Goal: Task Accomplishment & Management: Manage account settings

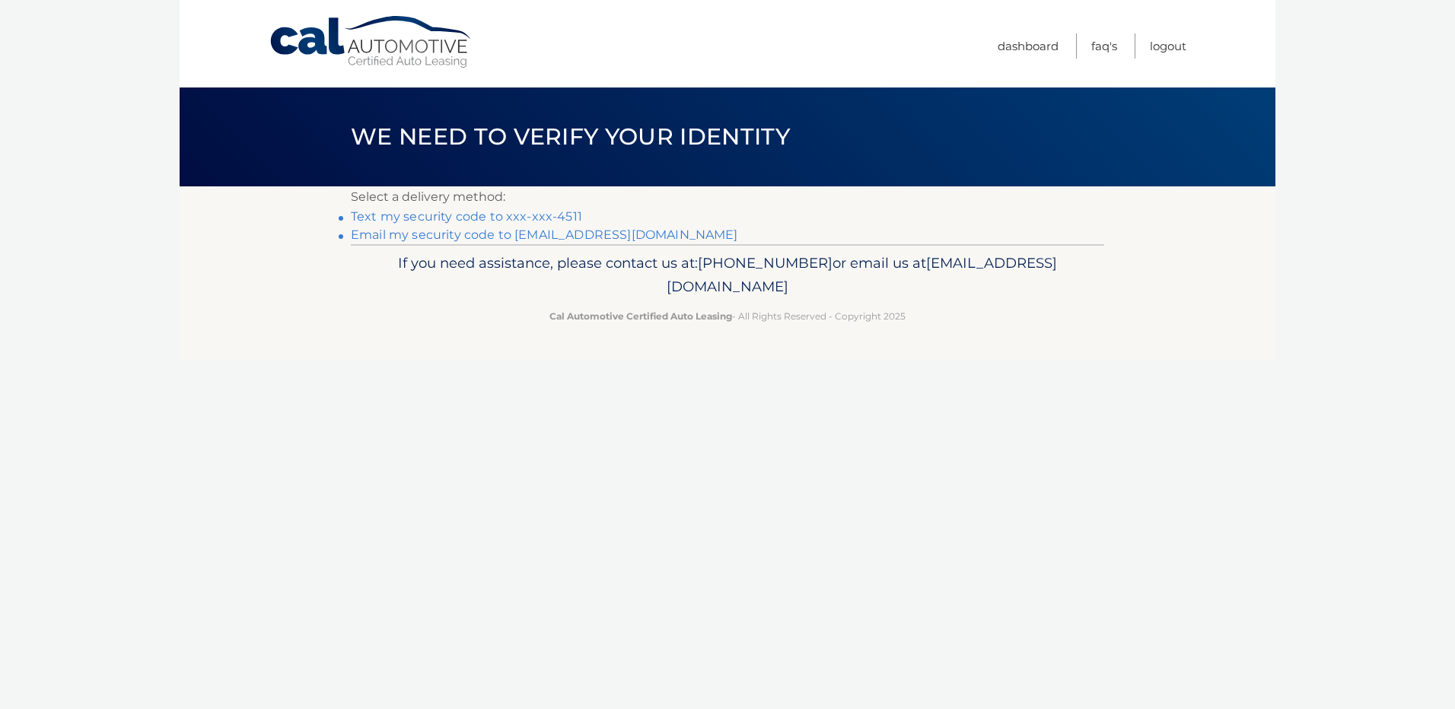
click at [438, 218] on link "Text my security code to xxx-xxx-4511" at bounding box center [466, 216] width 231 height 14
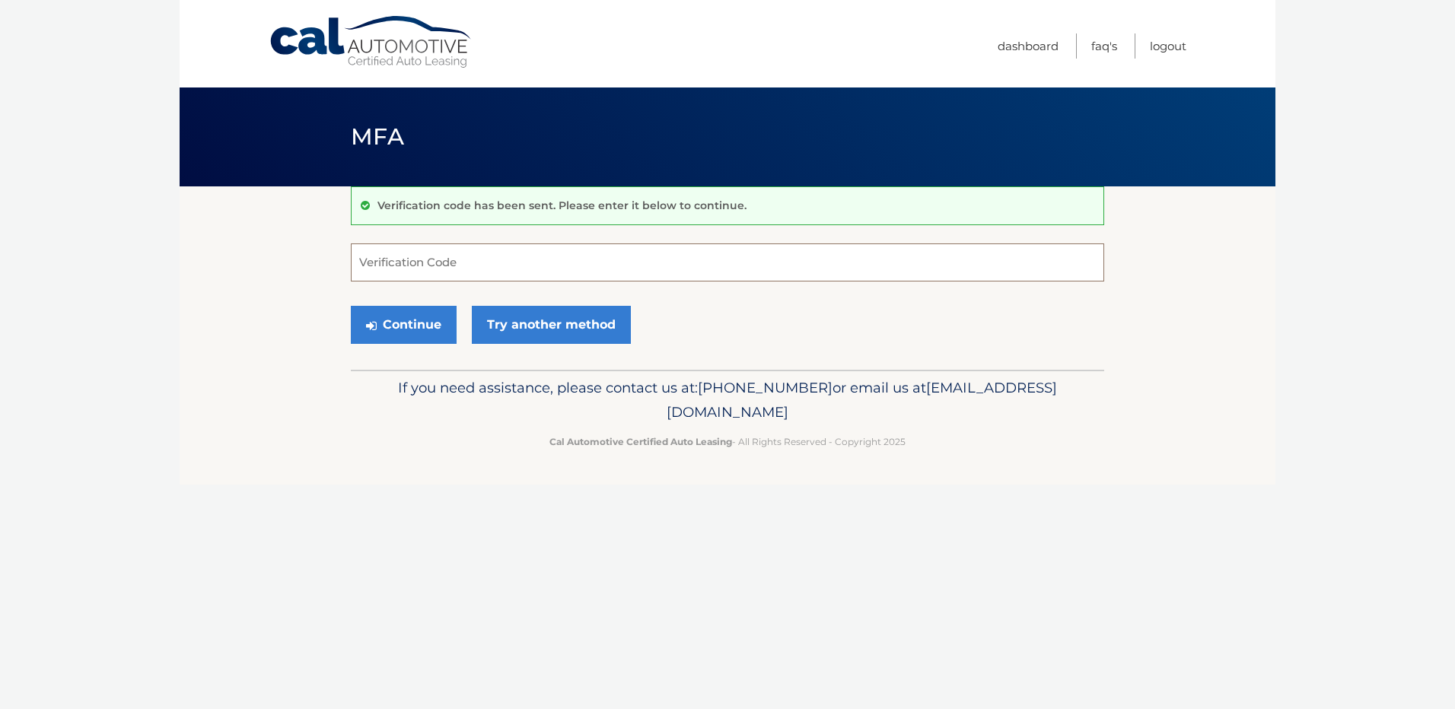
click at [454, 263] on input "Verification Code" at bounding box center [728, 263] width 754 height 38
click at [416, 265] on input "Verification Code" at bounding box center [728, 263] width 754 height 38
type input "063365"
click at [398, 325] on button "Continue" at bounding box center [404, 325] width 106 height 38
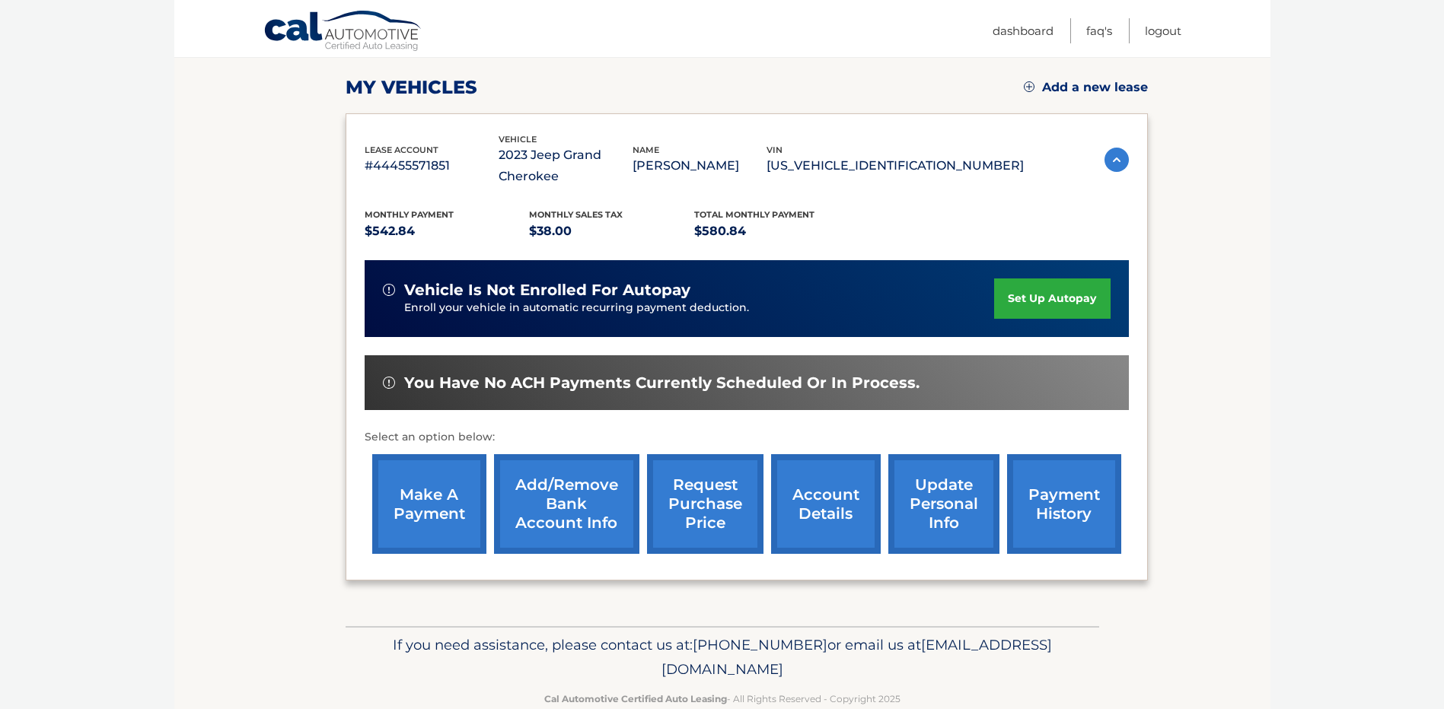
scroll to position [228, 0]
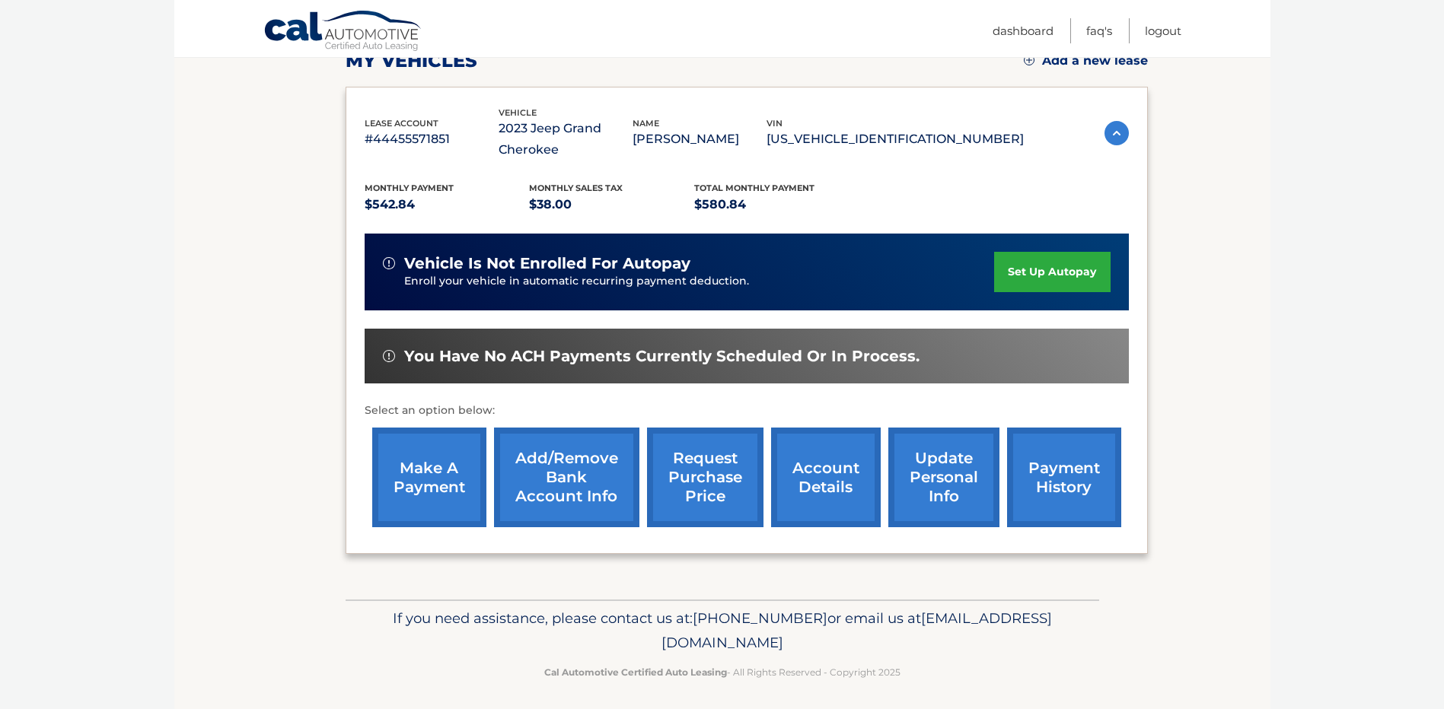
click at [1039, 470] on link "payment history" at bounding box center [1064, 478] width 114 height 100
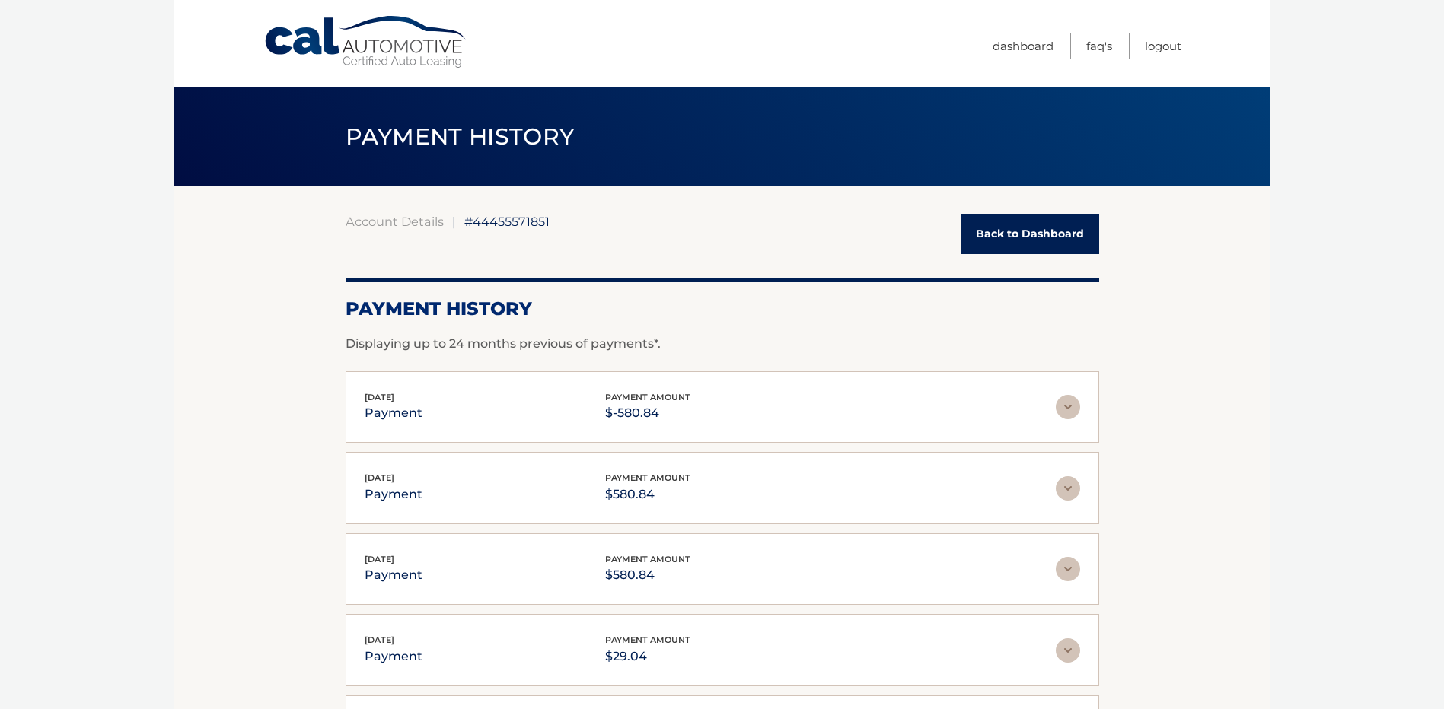
click at [1007, 234] on link "Back to Dashboard" at bounding box center [1030, 234] width 139 height 40
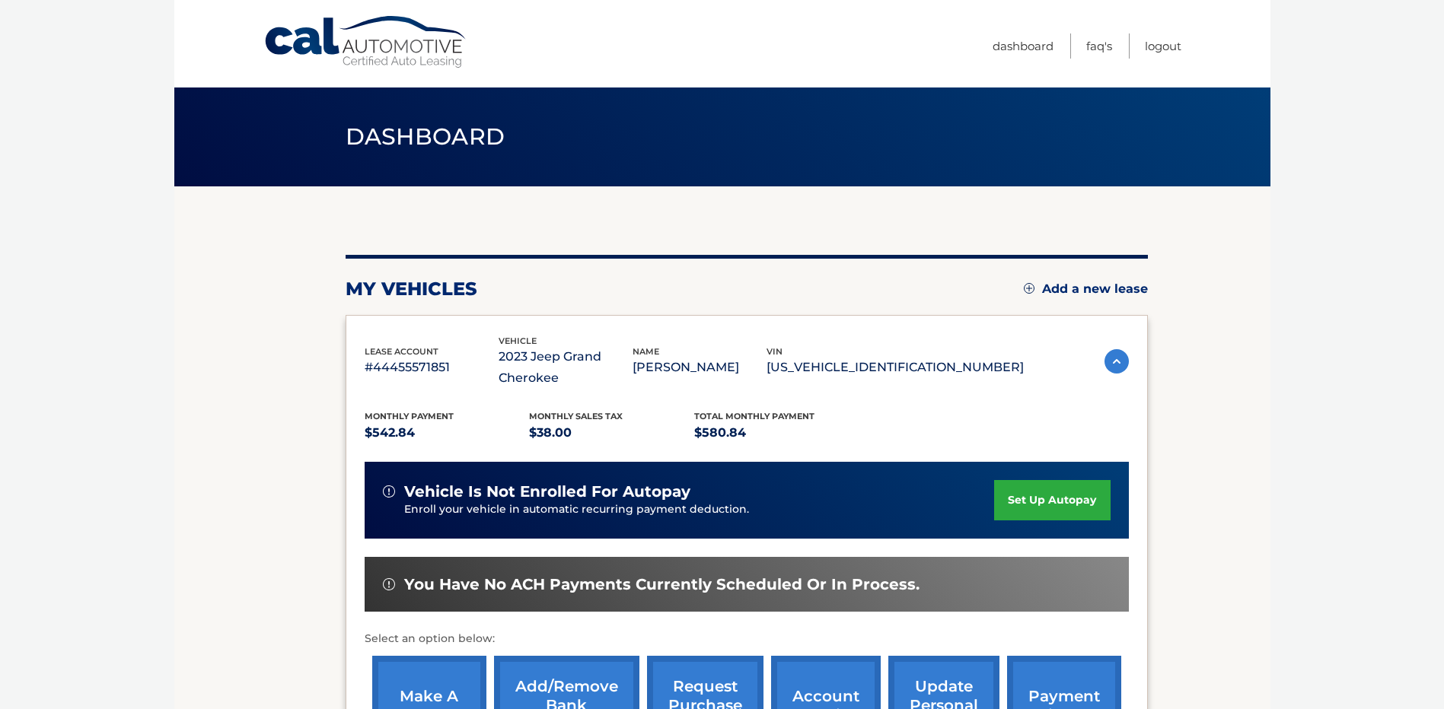
scroll to position [76, 0]
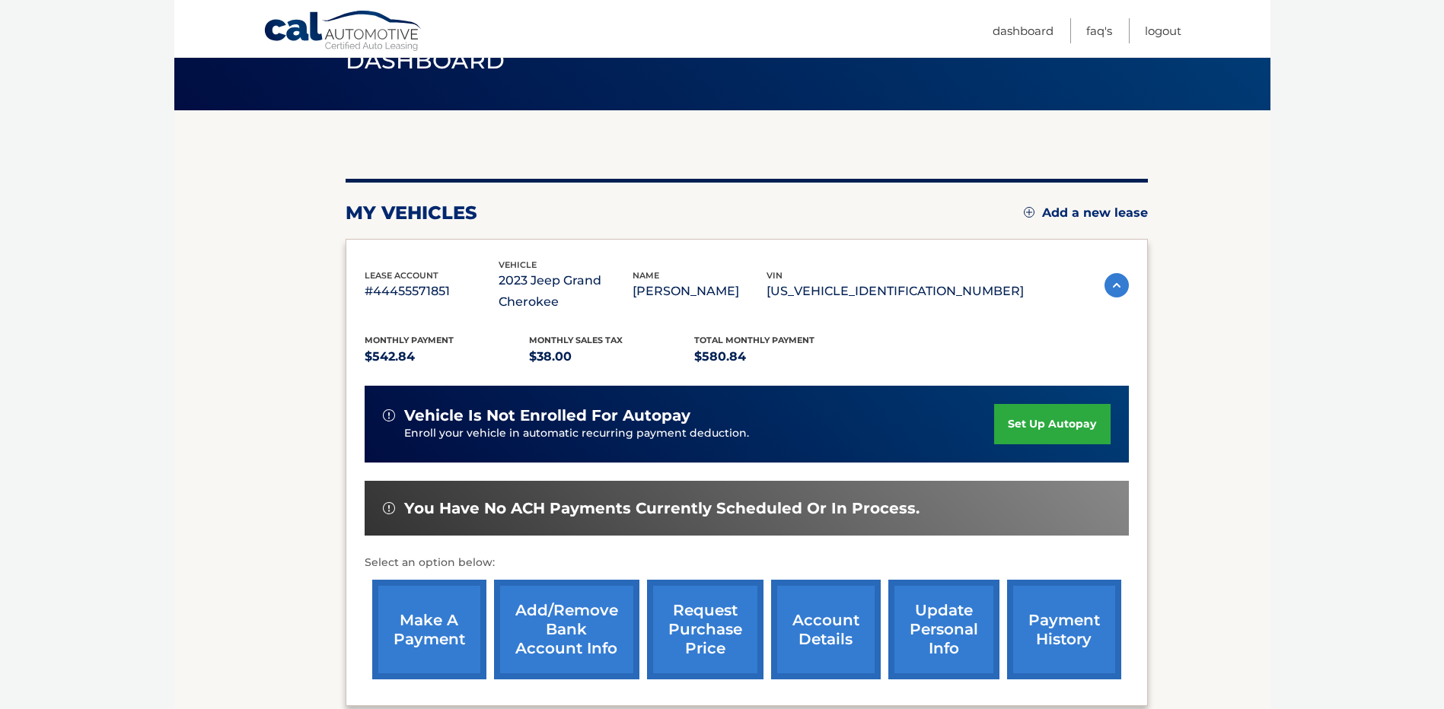
click at [412, 629] on link "make a payment" at bounding box center [429, 630] width 114 height 100
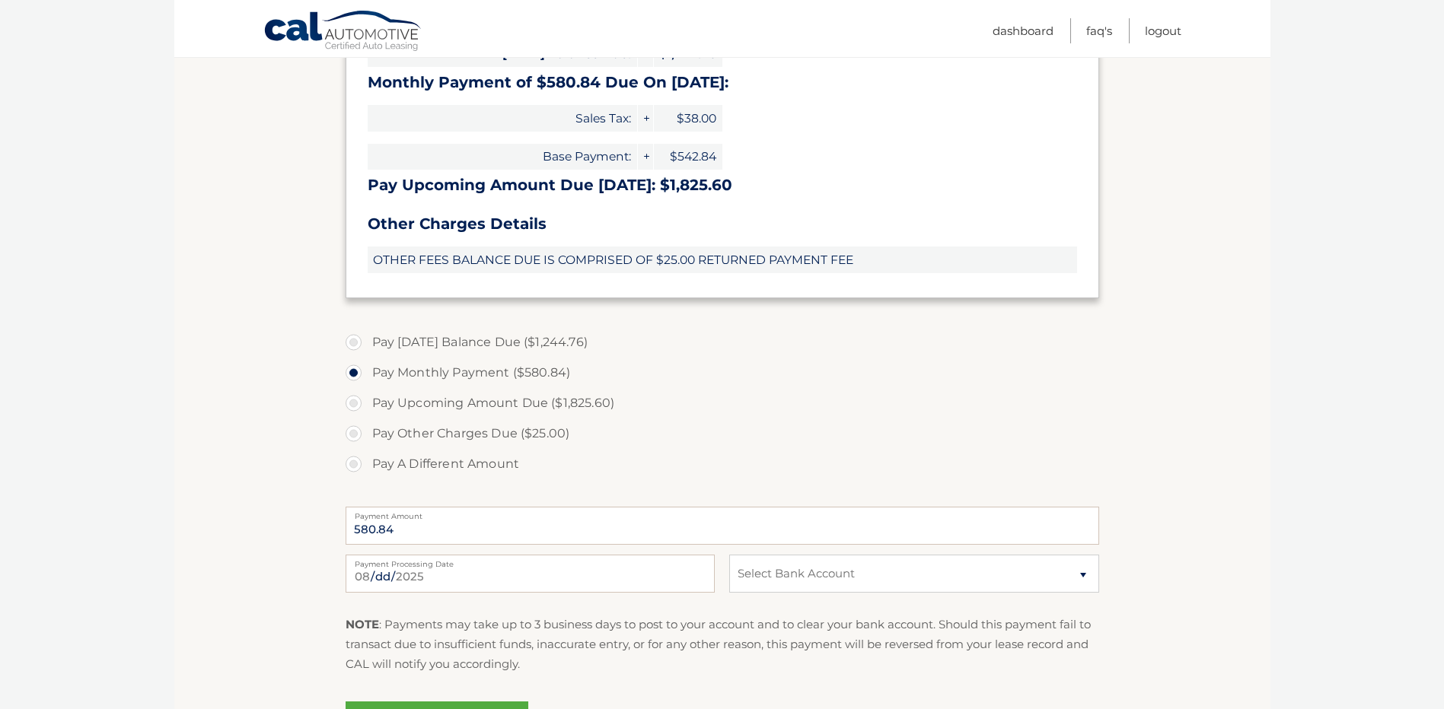
scroll to position [457, 0]
click at [779, 575] on select "Select Bank Account Checking USAA FEDERAL SAVINGS BANK *****9085 Checking [PERS…" at bounding box center [913, 573] width 369 height 38
select select "NzFkZDc0MDItNWRhNi00ZmQxLThiMGQtZmIwZmUwYjllZTVl"
click at [729, 554] on select "Select Bank Account Checking USAA FEDERAL SAVINGS BANK *****9085 Checking [PERS…" at bounding box center [913, 573] width 369 height 38
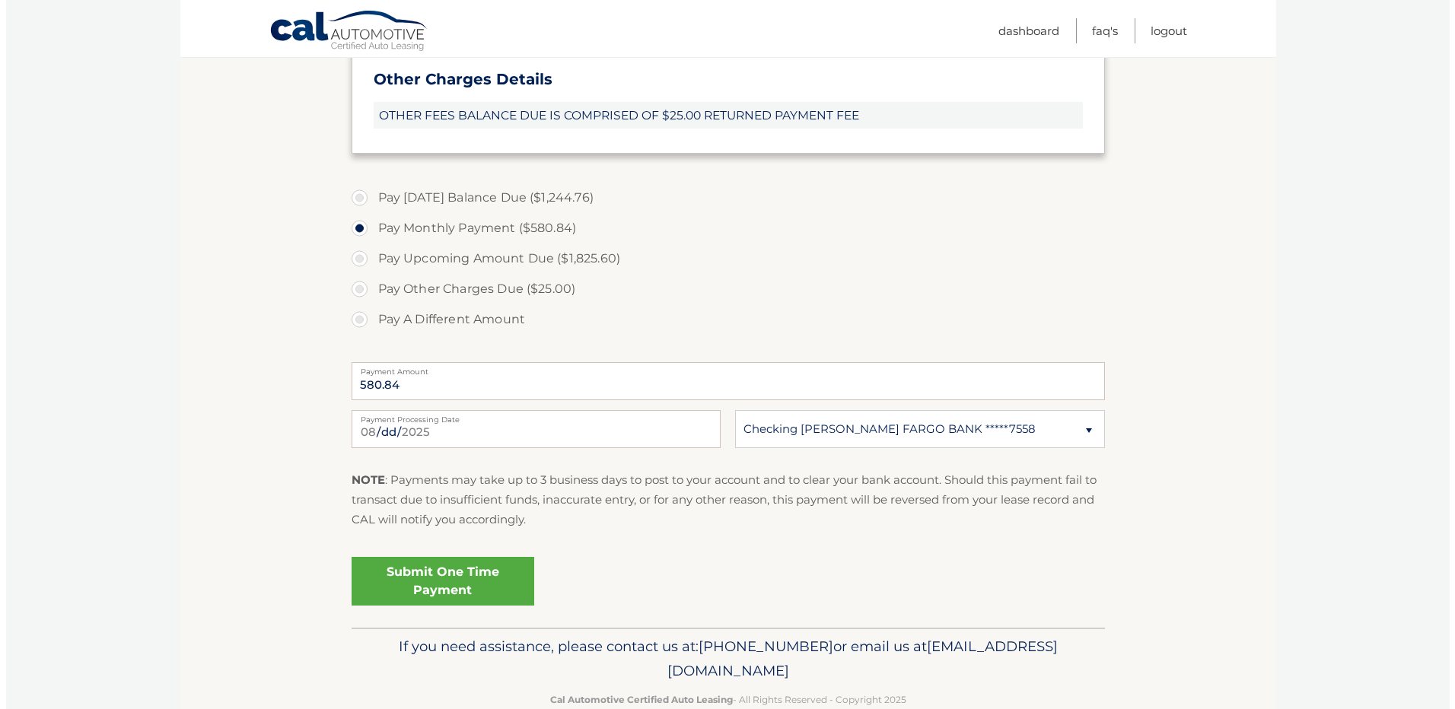
scroll to position [609, 0]
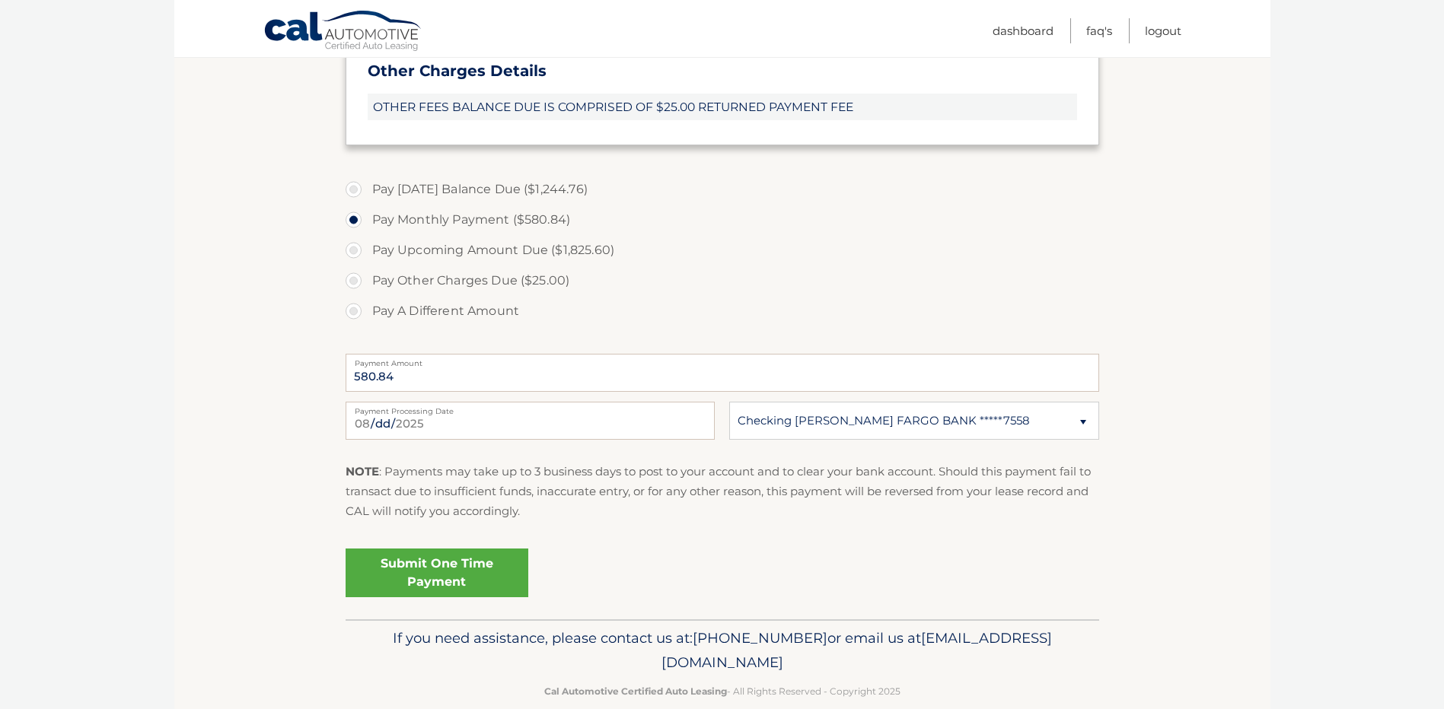
click at [423, 575] on link "Submit One Time Payment" at bounding box center [437, 573] width 183 height 49
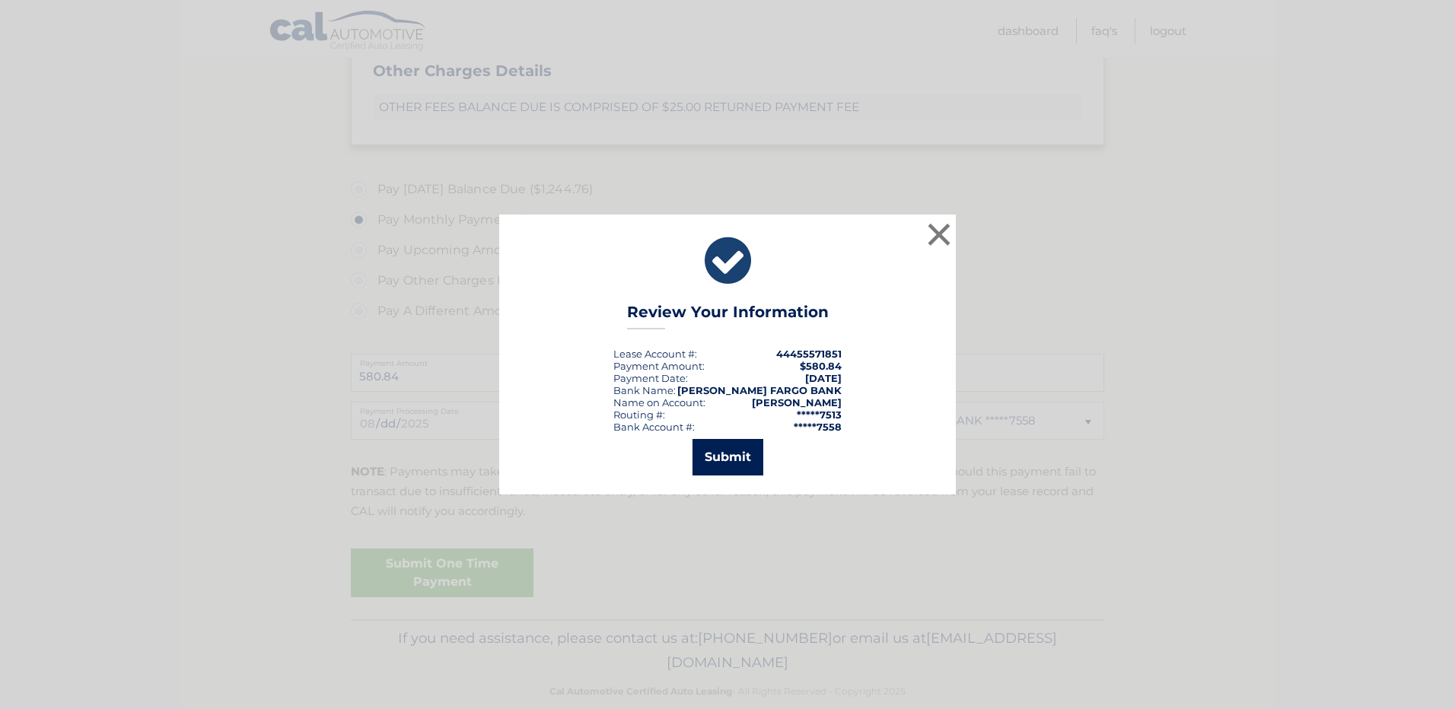
click at [722, 462] on button "Submit" at bounding box center [728, 457] width 71 height 37
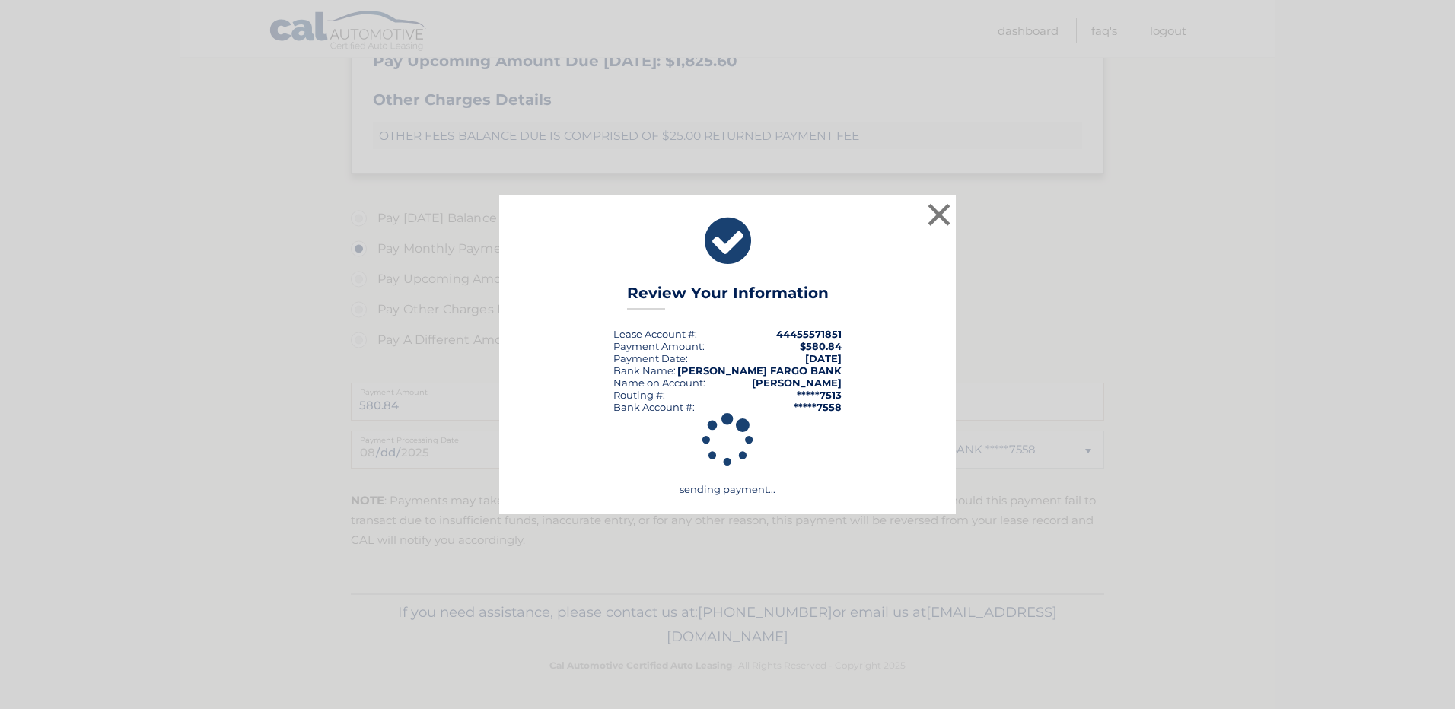
scroll to position [580, 0]
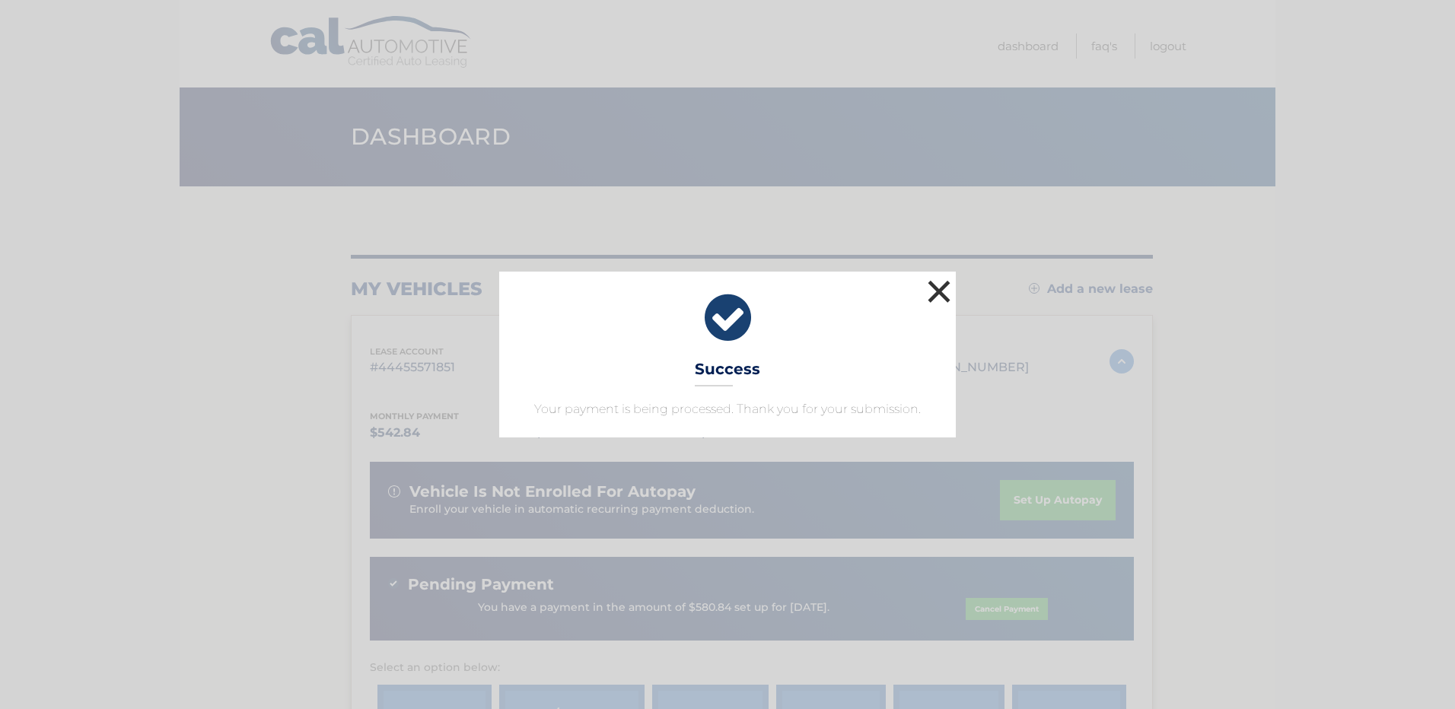
click at [939, 295] on button "×" at bounding box center [939, 291] width 30 height 30
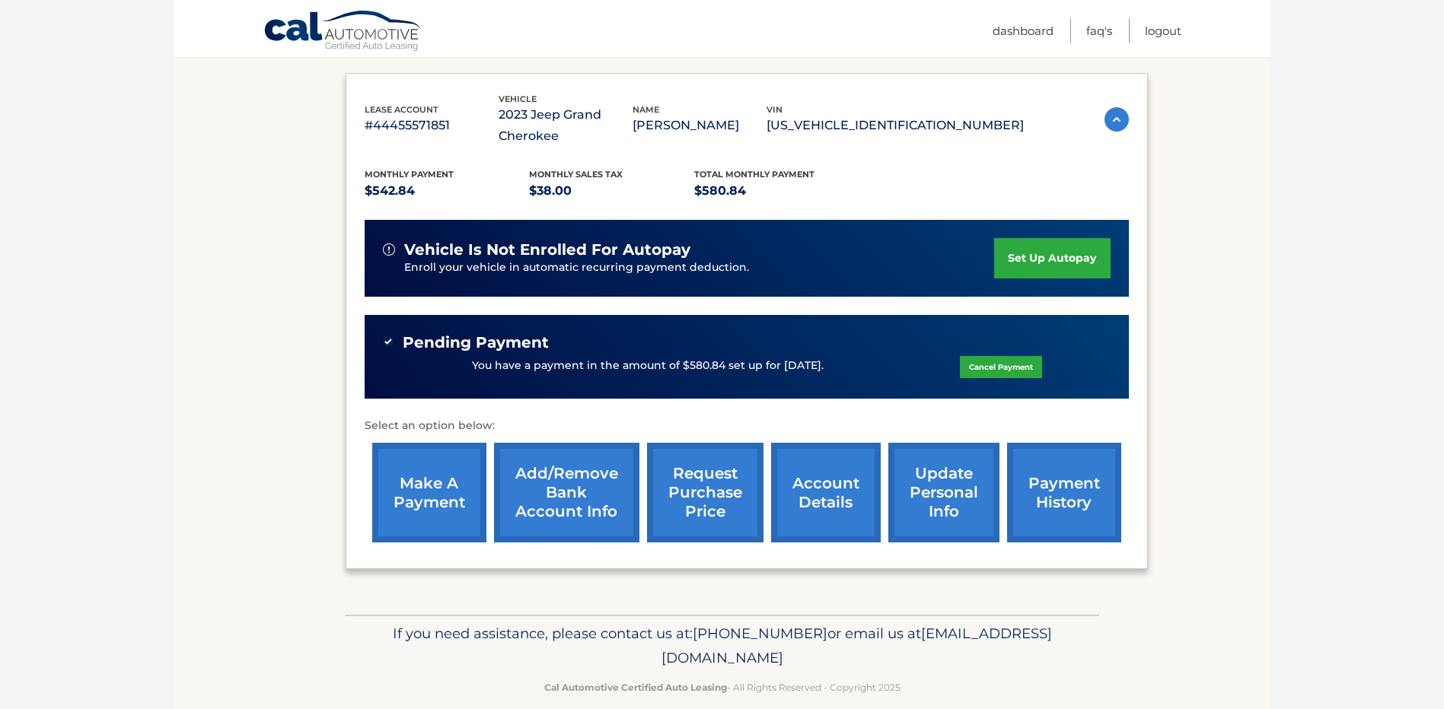
scroll to position [263, 0]
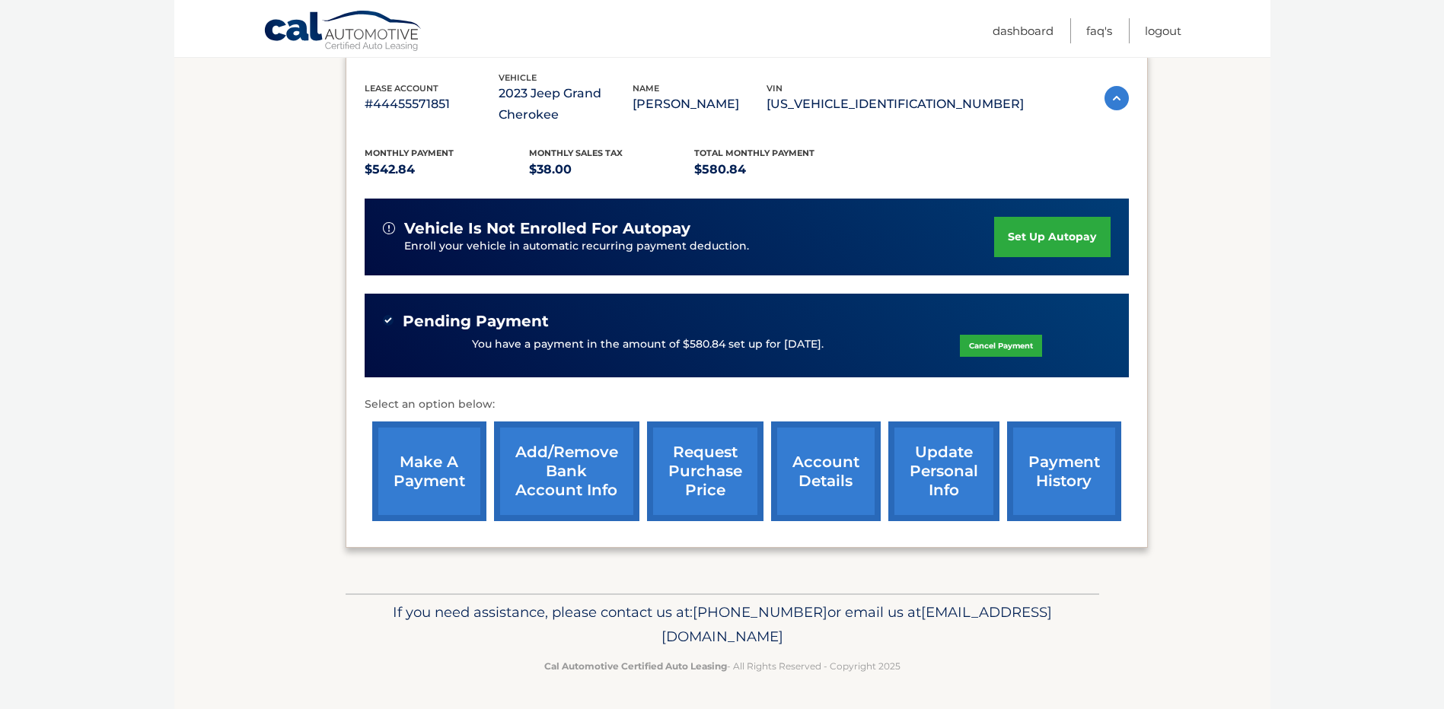
click at [1048, 471] on link "payment history" at bounding box center [1064, 472] width 114 height 100
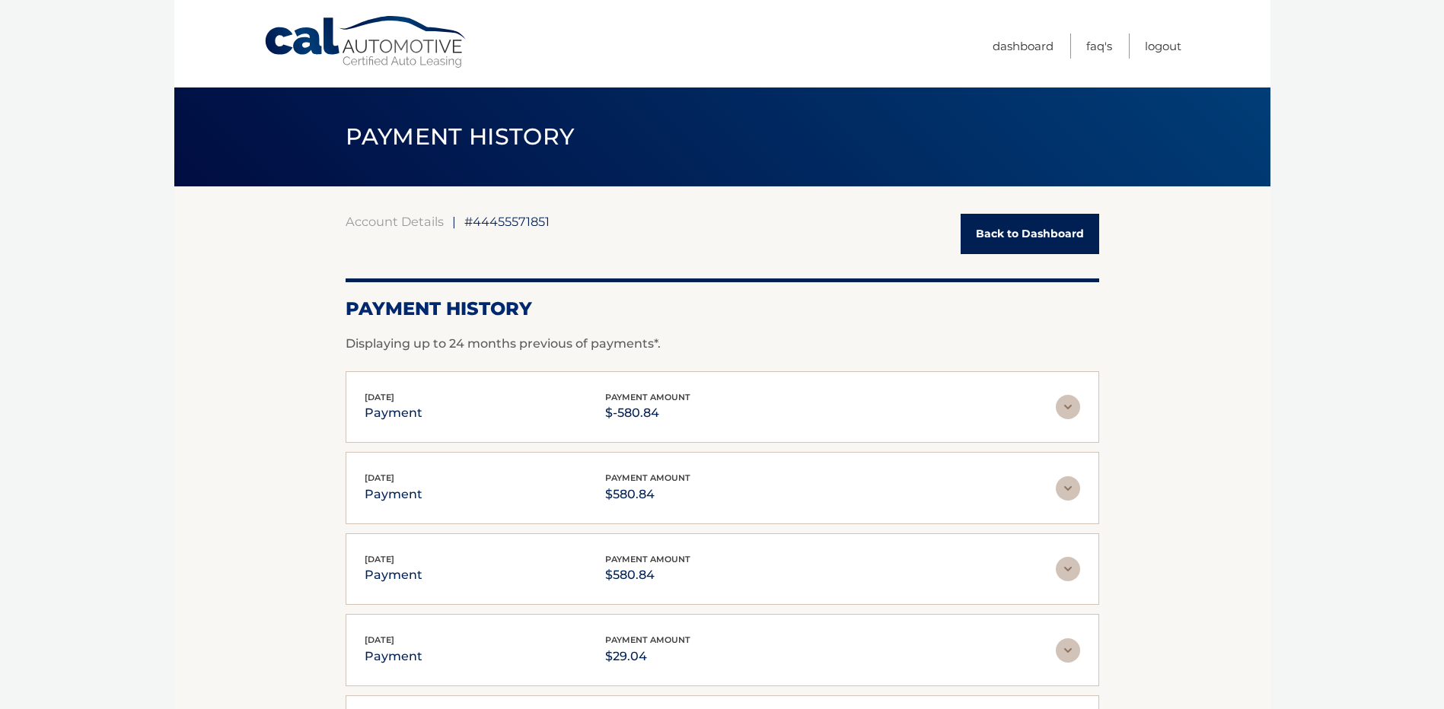
click at [1009, 240] on link "Back to Dashboard" at bounding box center [1030, 234] width 139 height 40
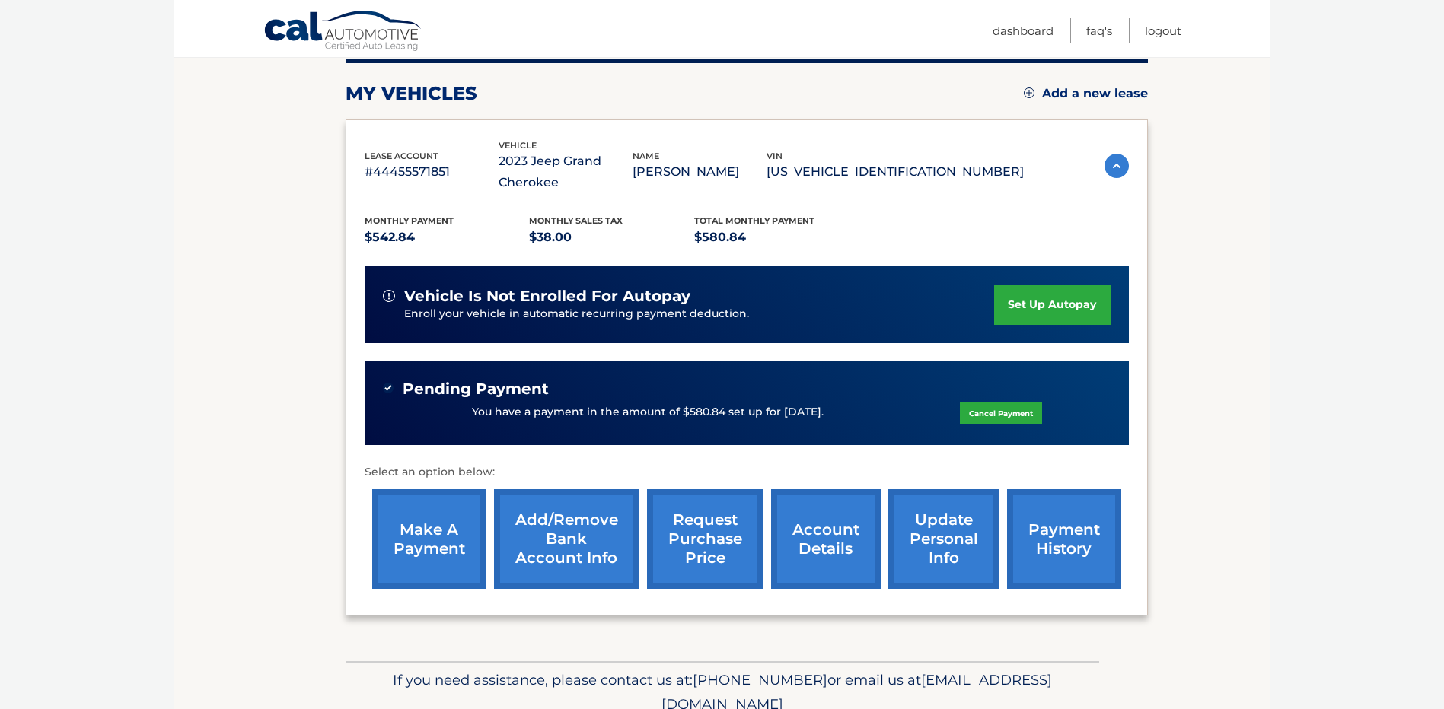
scroll to position [228, 0]
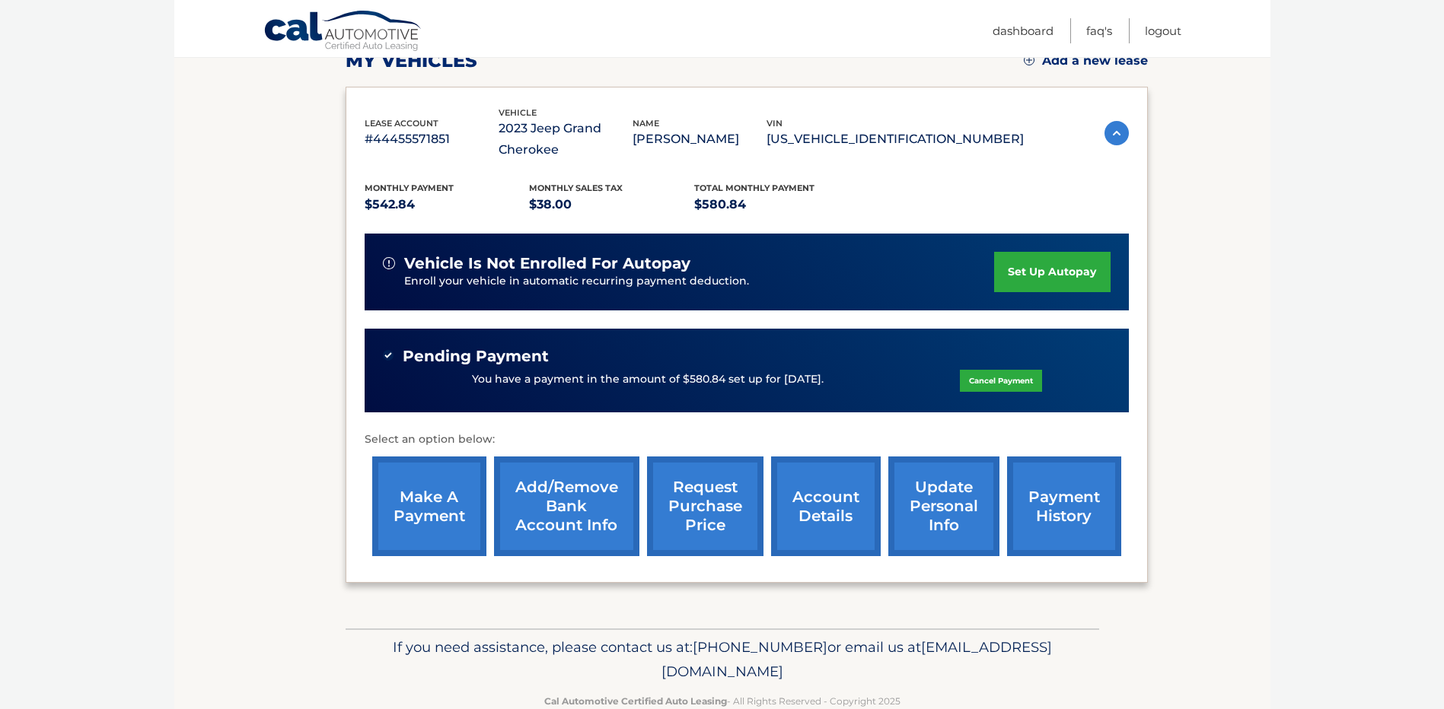
click at [939, 508] on link "update personal info" at bounding box center [943, 507] width 111 height 100
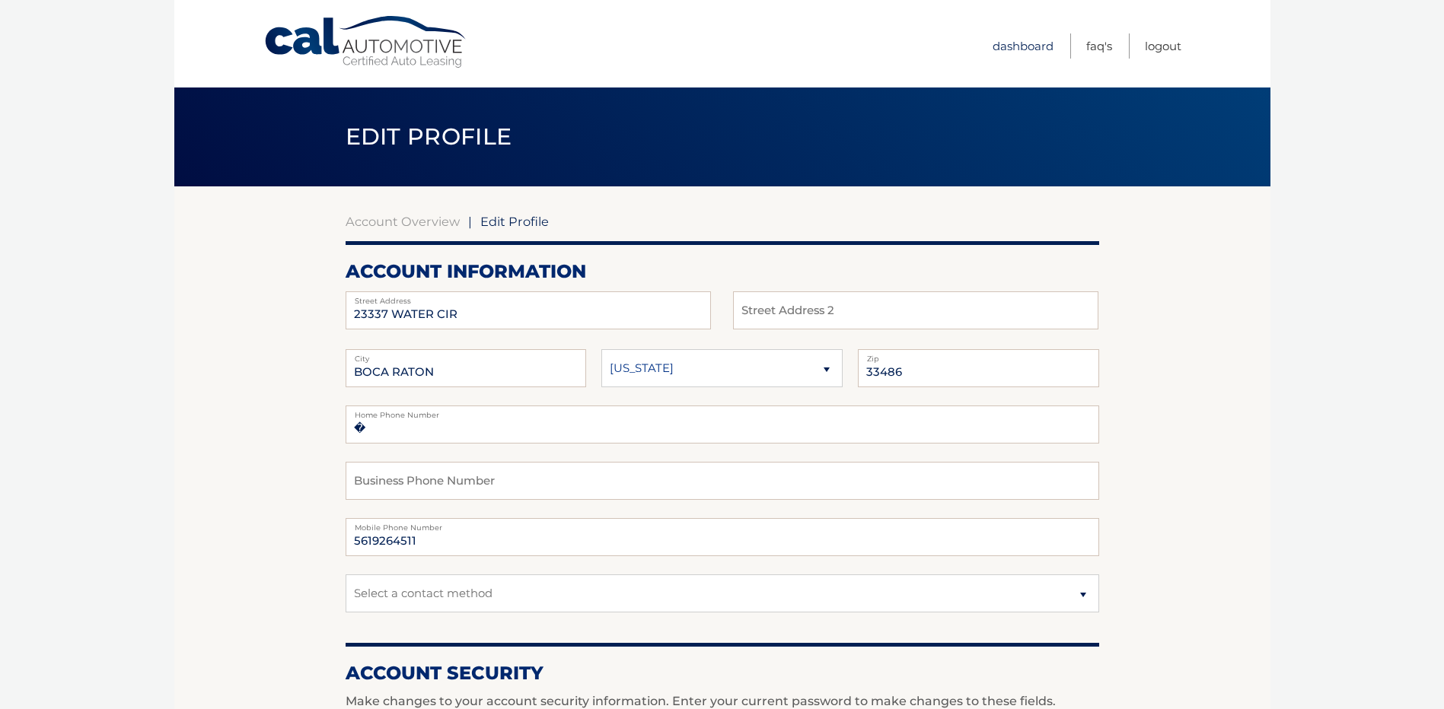
click at [1006, 49] on link "Dashboard" at bounding box center [1023, 45] width 61 height 25
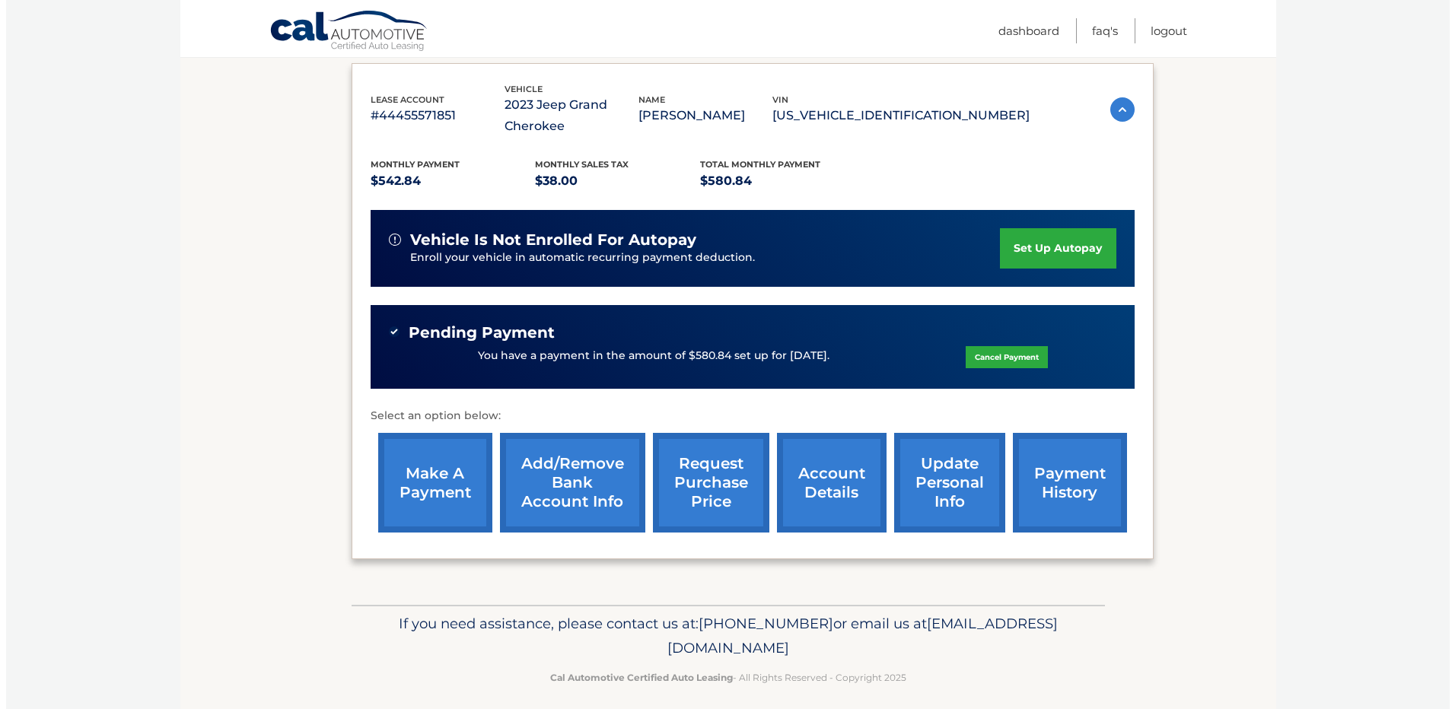
scroll to position [263, 0]
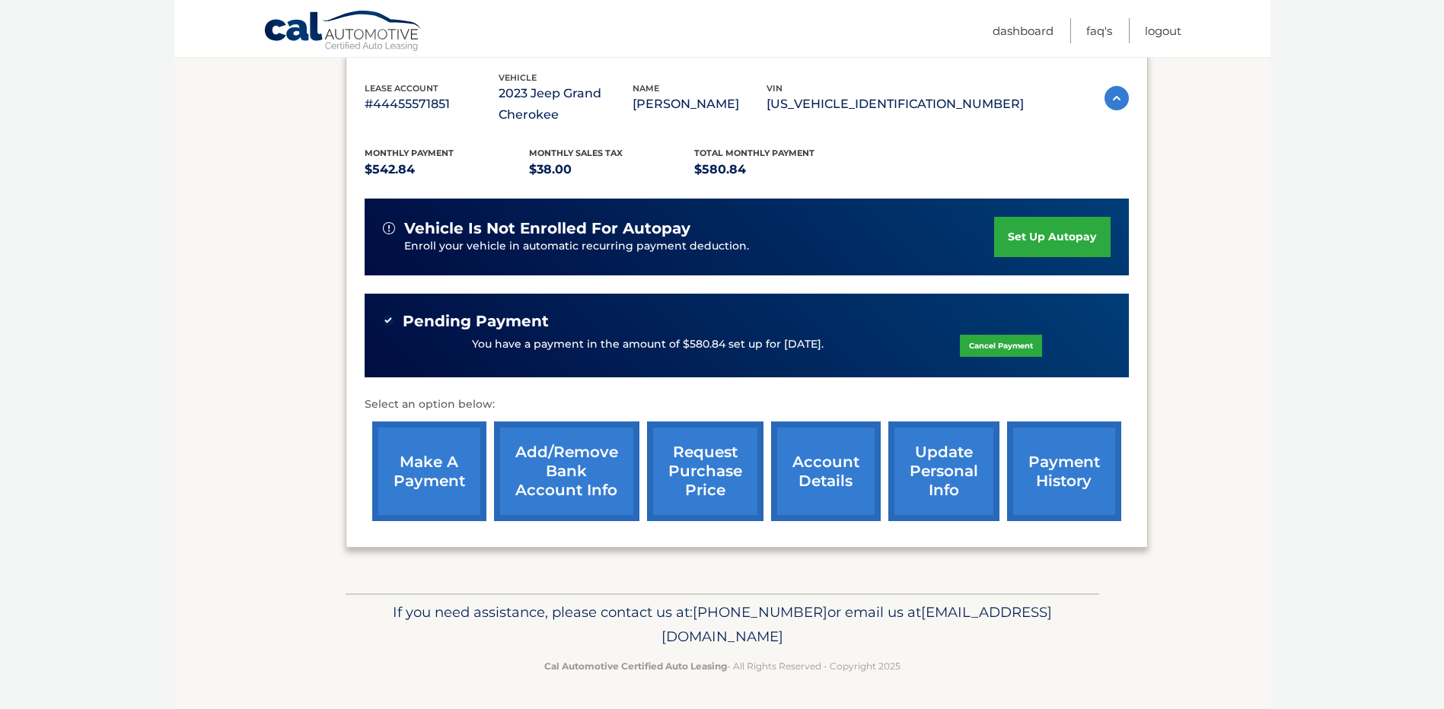
click at [693, 467] on link "request purchase price" at bounding box center [705, 472] width 116 height 100
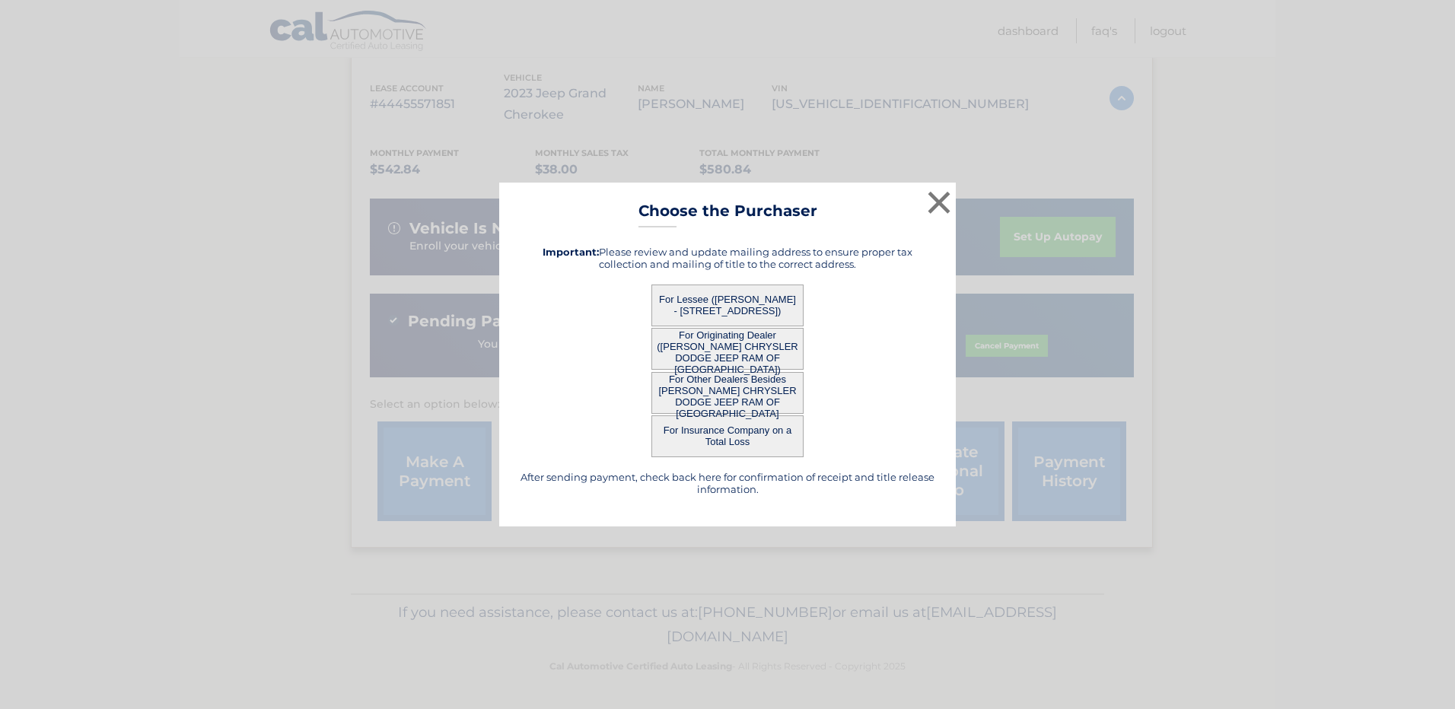
click at [728, 354] on button "For Originating Dealer ([PERSON_NAME] CHRYSLER DODGE JEEP RAM OF [GEOGRAPHIC_DA…" at bounding box center [728, 349] width 152 height 42
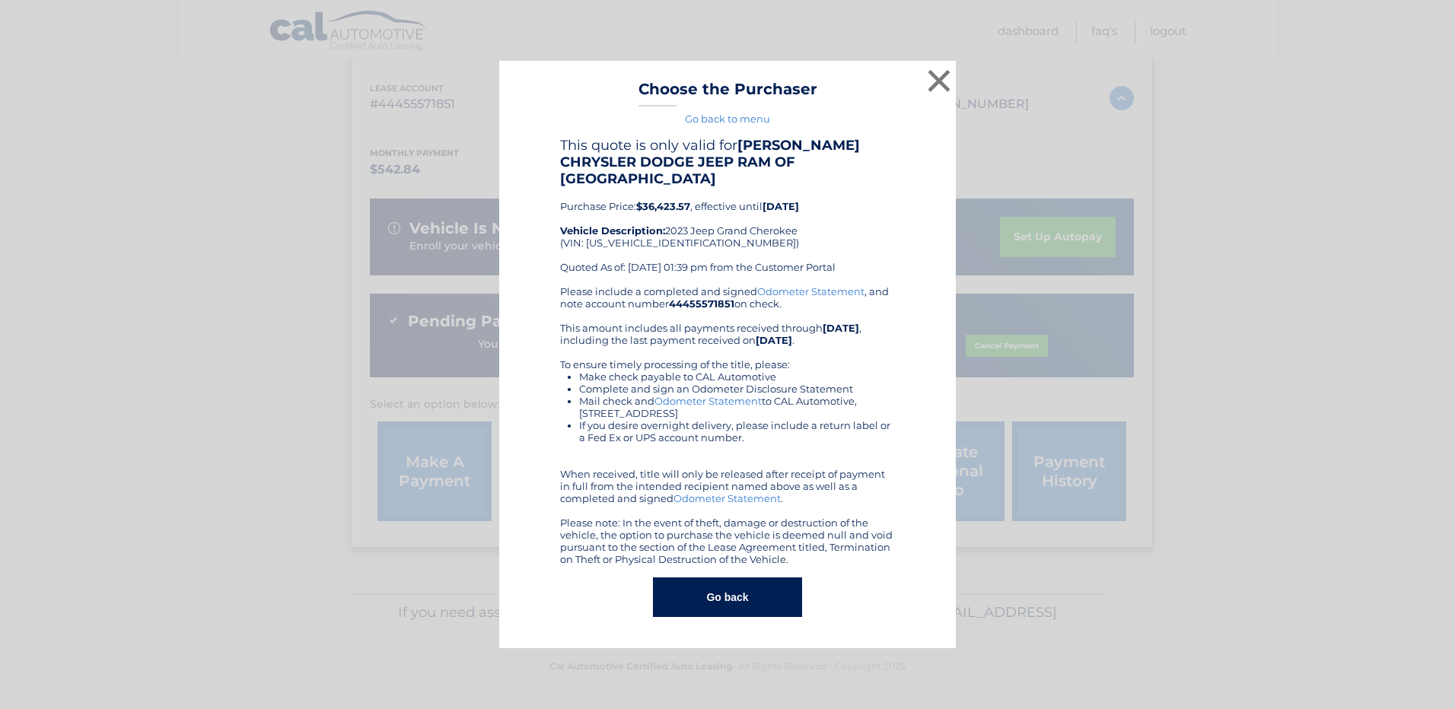
click at [750, 590] on button "Go back" at bounding box center [727, 598] width 148 height 40
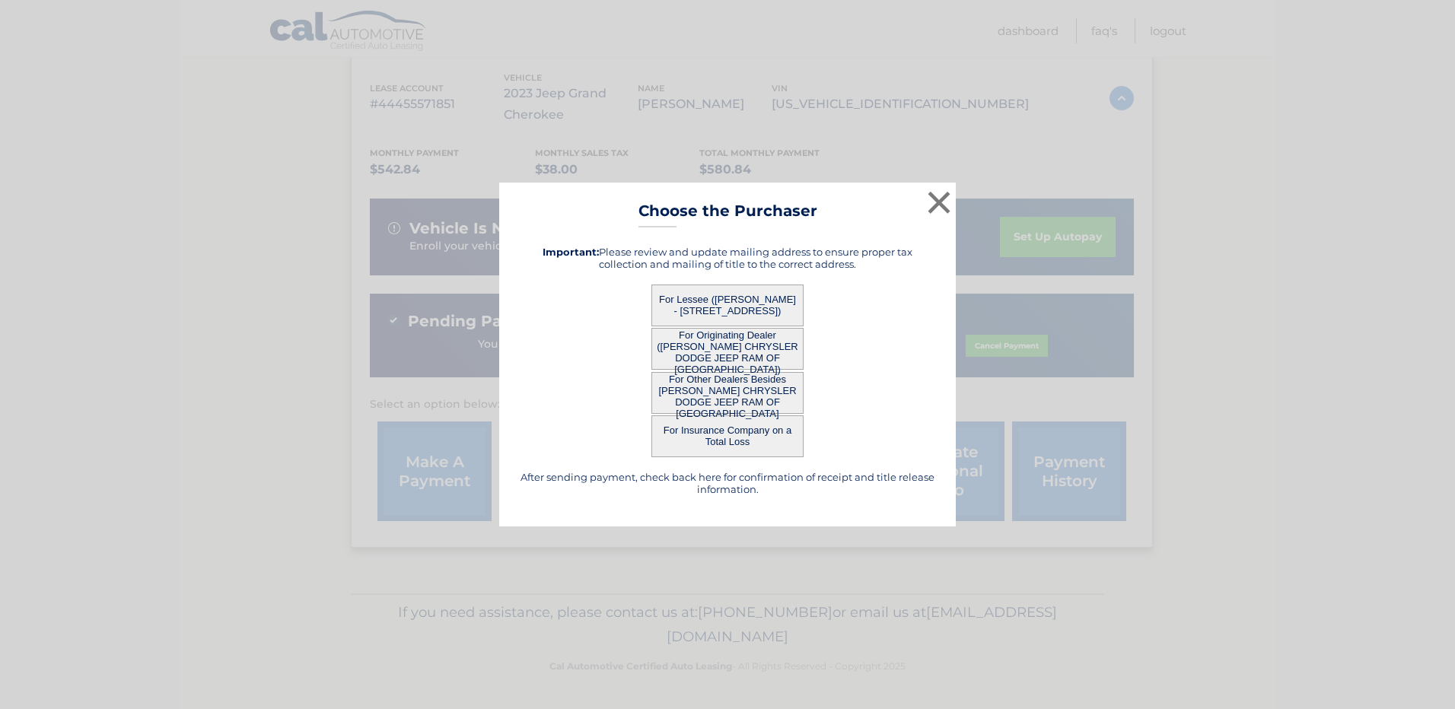
click at [728, 391] on button "For Other Dealers Besides [PERSON_NAME] CHRYSLER DODGE JEEP RAM OF [GEOGRAPHIC_…" at bounding box center [728, 393] width 152 height 42
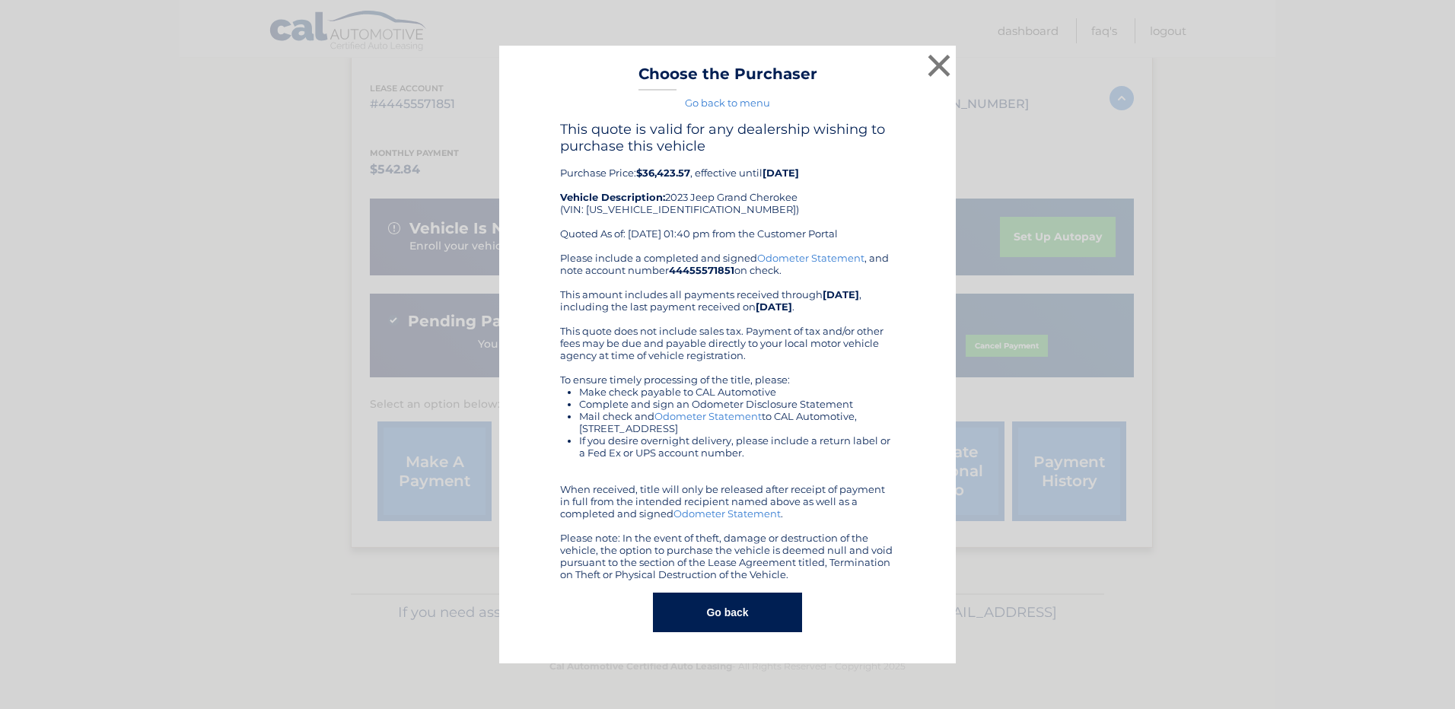
click at [715, 610] on button "Go back" at bounding box center [727, 613] width 148 height 40
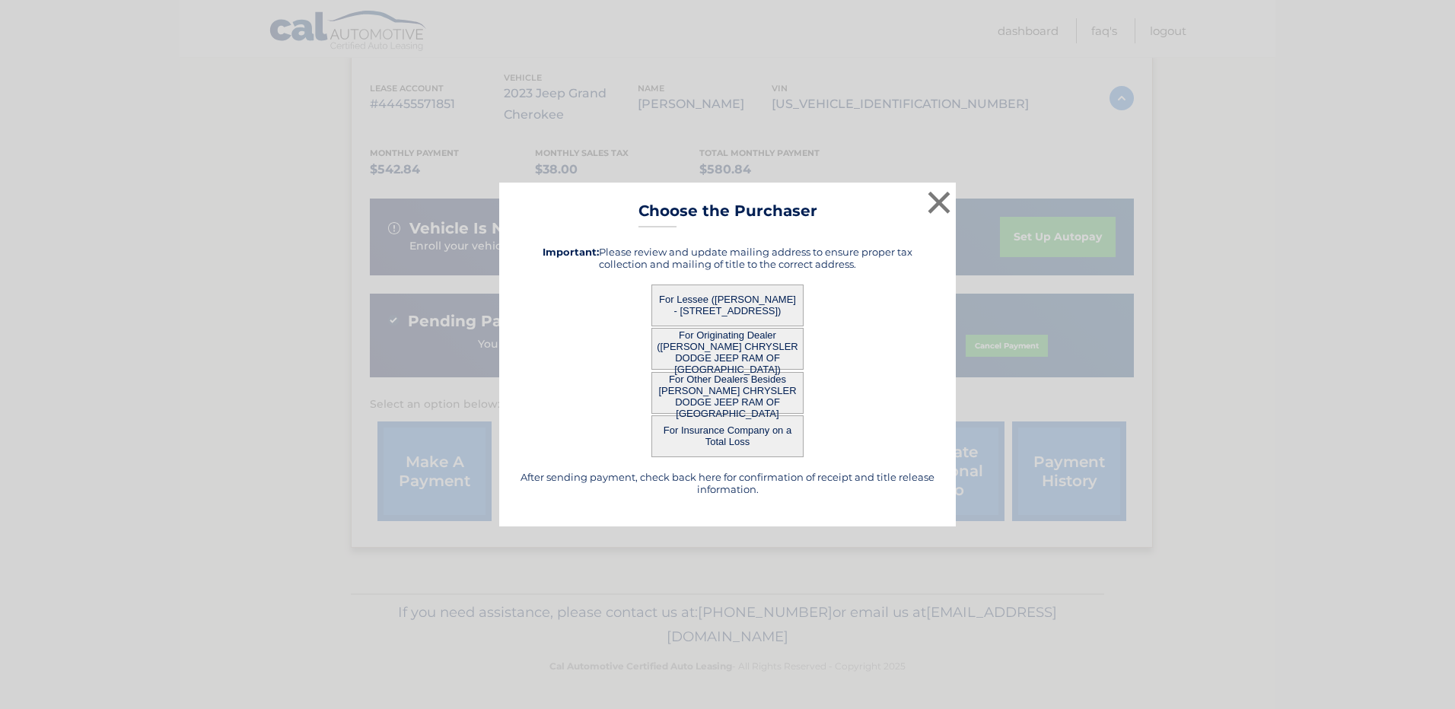
click at [728, 306] on button "For Lessee ([PERSON_NAME] - [STREET_ADDRESS])" at bounding box center [728, 306] width 152 height 42
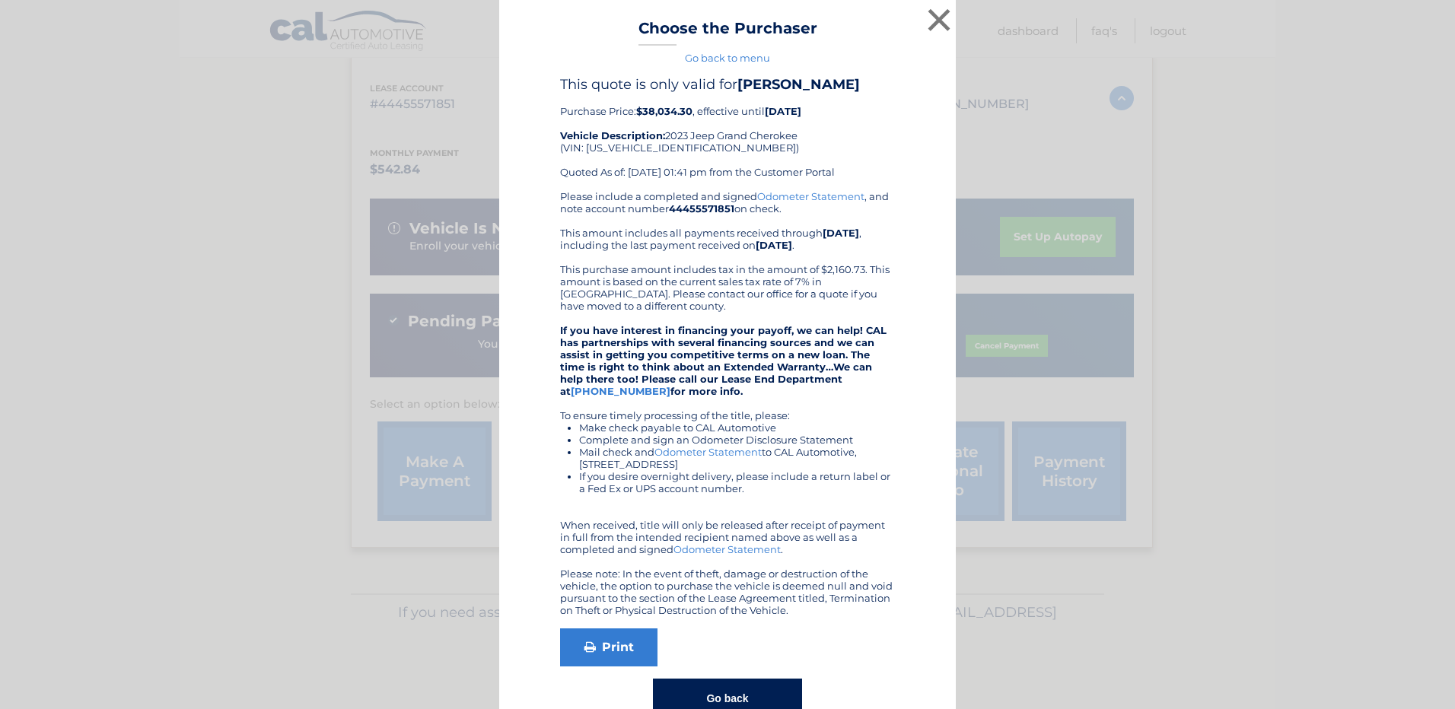
scroll to position [40, 0]
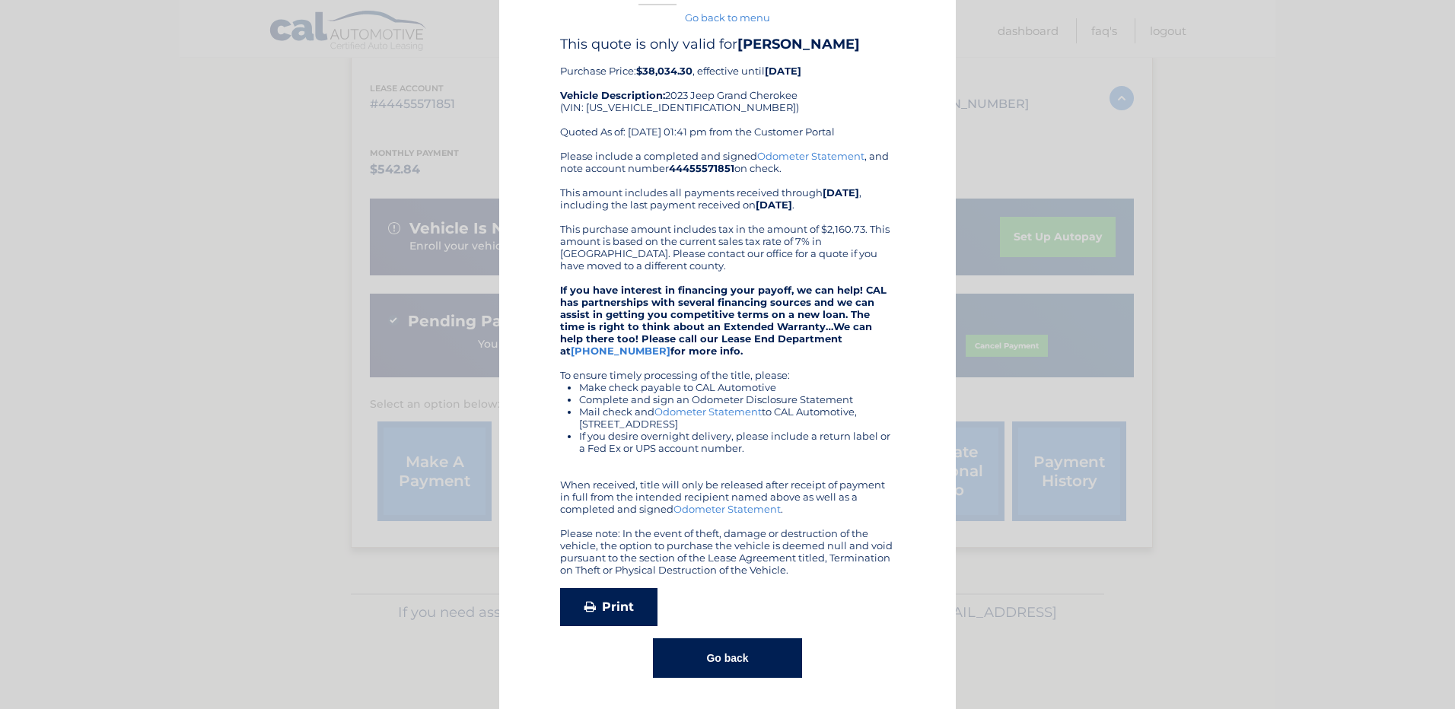
click at [604, 610] on link "Print" at bounding box center [608, 607] width 97 height 38
click at [676, 273] on div "Please include a completed and signed Odometer Statement , and note account num…" at bounding box center [727, 363] width 335 height 426
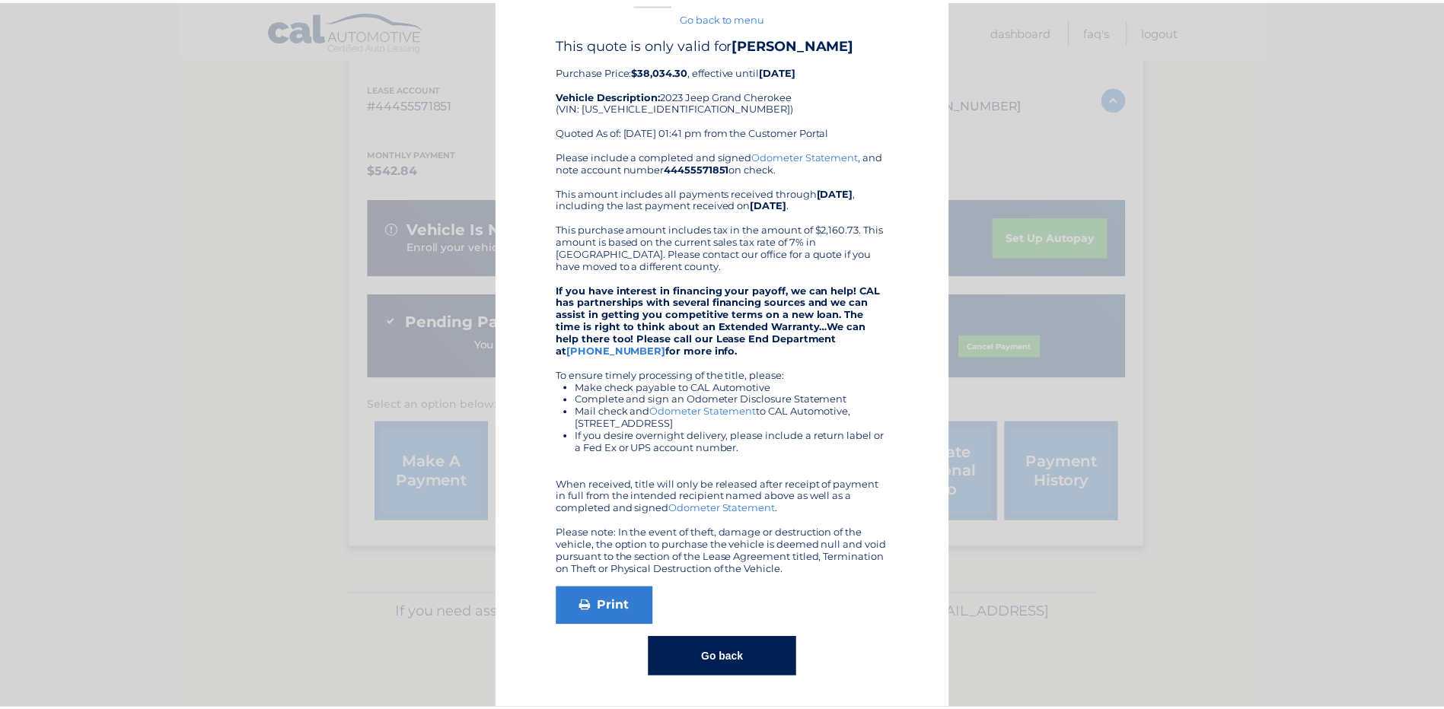
scroll to position [0, 0]
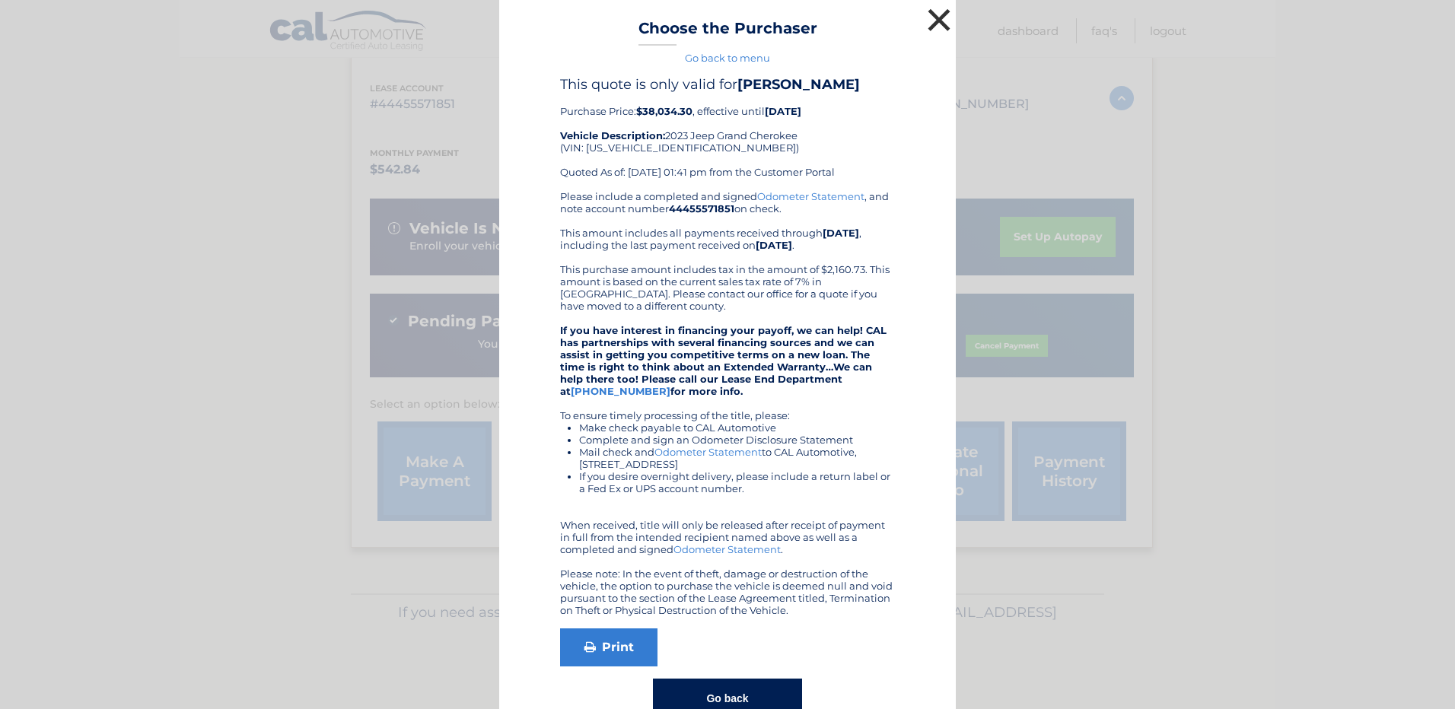
click at [931, 20] on button "×" at bounding box center [939, 20] width 30 height 30
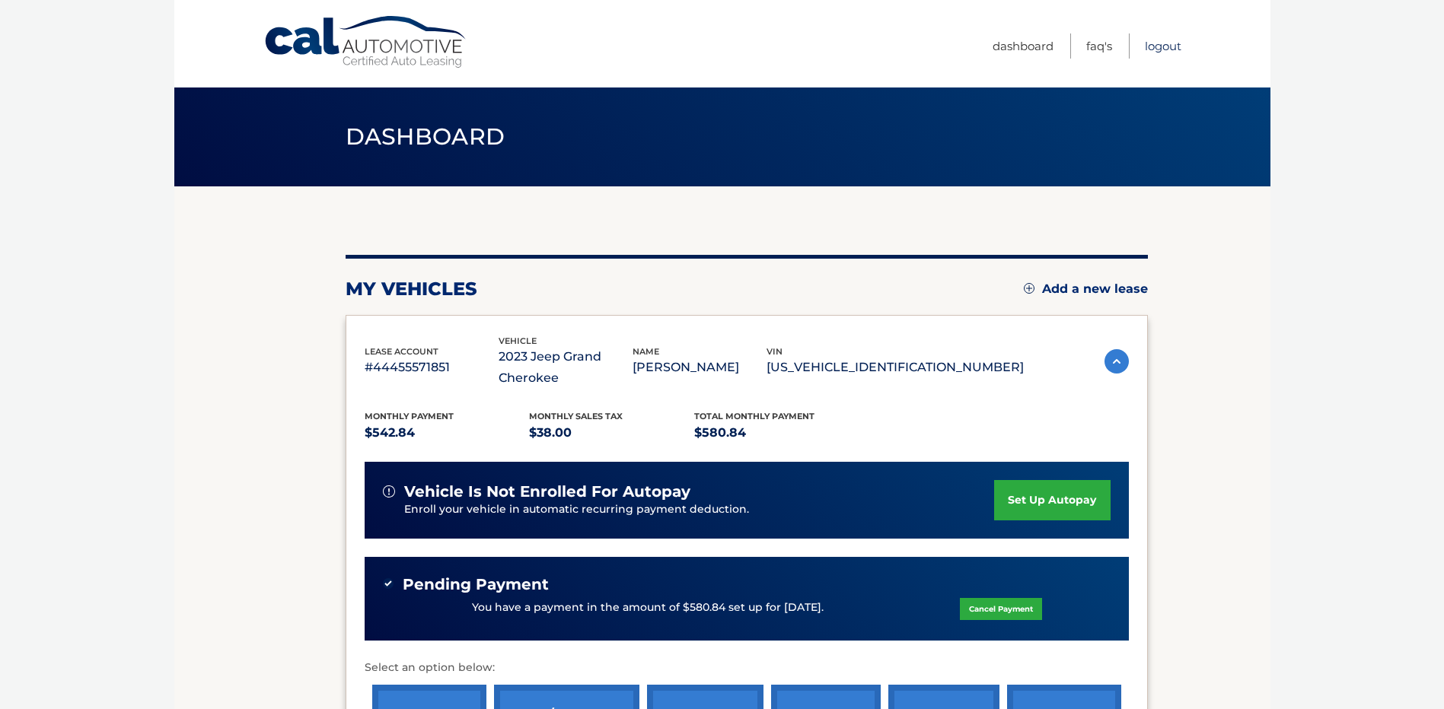
click at [1163, 50] on link "Logout" at bounding box center [1163, 45] width 37 height 25
